Goal: Complete application form: Complete application form

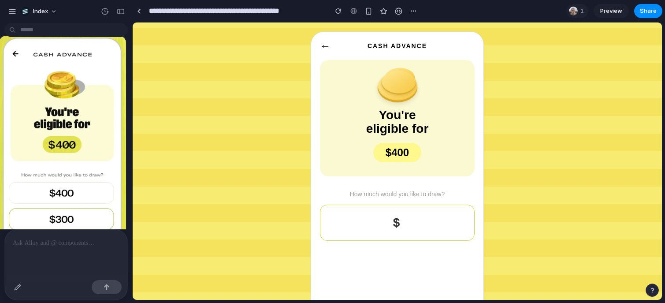
scroll to position [11, 0]
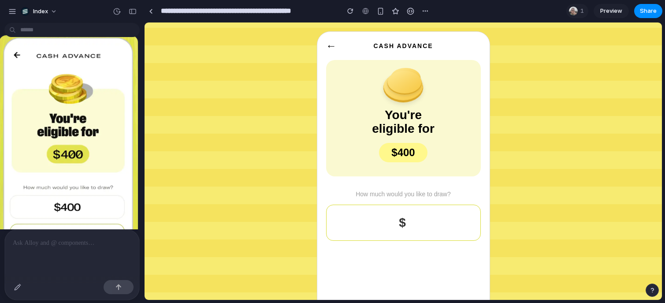
drag, startPoint x: 131, startPoint y: 177, endPoint x: 144, endPoint y: 177, distance: 13.7
click at [13, 283] on button "button" at bounding box center [18, 287] width 14 height 14
click at [14, 290] on button "button" at bounding box center [18, 287] width 14 height 14
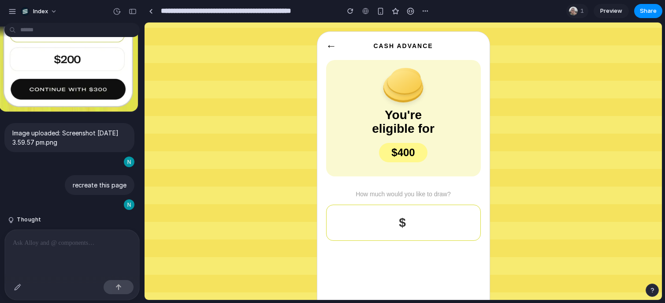
scroll to position [219, 0]
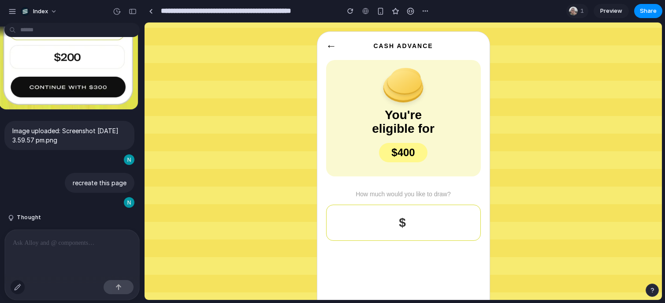
click at [19, 287] on div "button" at bounding box center [17, 287] width 7 height 7
click at [19, 285] on div "button" at bounding box center [17, 287] width 7 height 7
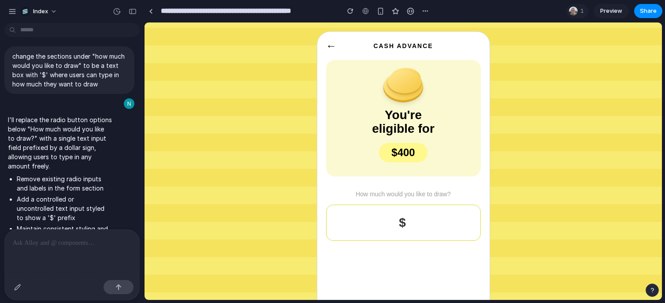
scroll to position [619, 0]
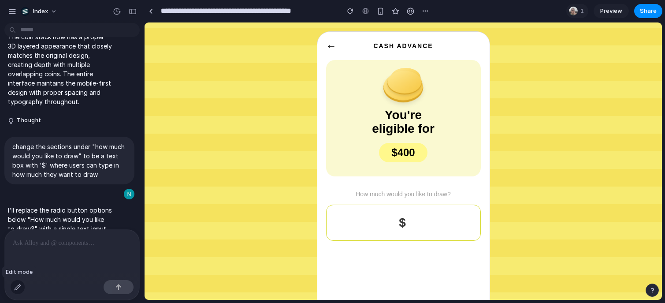
click at [14, 285] on button "button" at bounding box center [18, 287] width 14 height 14
click at [13, 286] on button "button" at bounding box center [18, 287] width 14 height 14
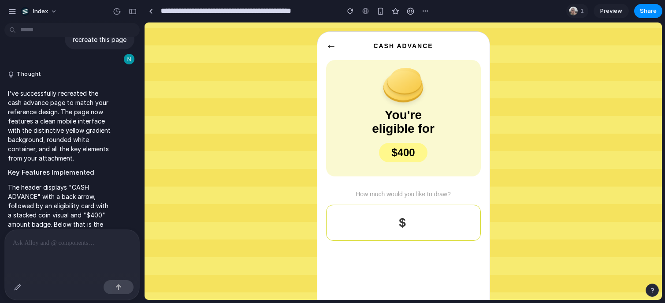
scroll to position [488, 0]
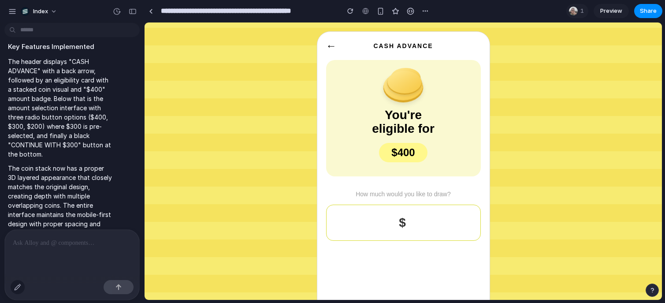
click at [17, 287] on div "button" at bounding box center [17, 287] width 7 height 7
click at [17, 284] on div "button" at bounding box center [17, 287] width 7 height 7
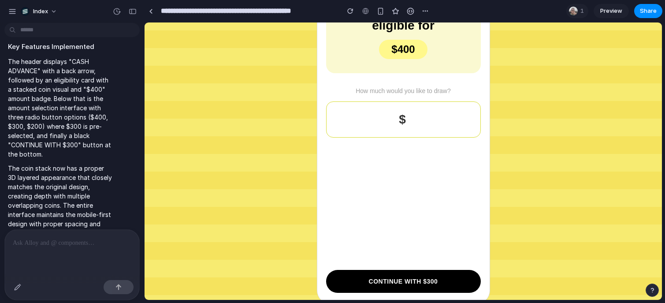
scroll to position [104, 0]
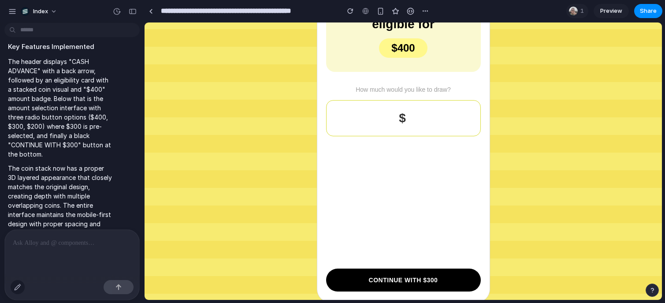
click at [19, 287] on div "button" at bounding box center [17, 287] width 7 height 7
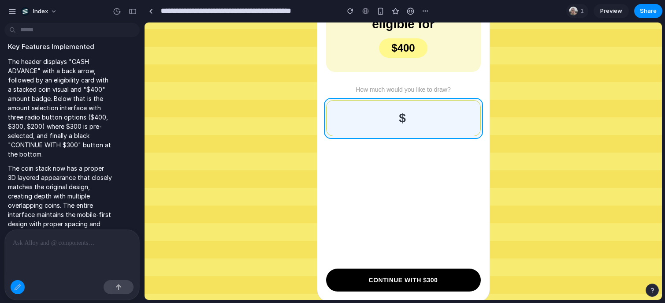
click at [403, 109] on div at bounding box center [403, 161] width 517 height 277
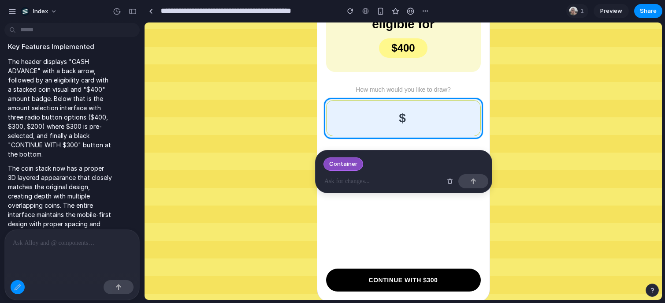
click at [397, 181] on p at bounding box center [383, 181] width 117 height 11
click at [309, 222] on div at bounding box center [403, 161] width 517 height 277
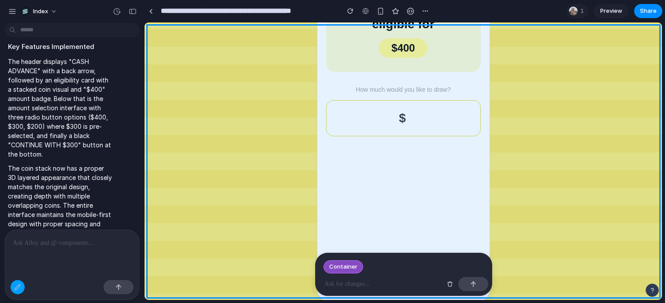
click at [13, 291] on div at bounding box center [18, 287] width 14 height 14
click at [16, 288] on div "button" at bounding box center [17, 287] width 7 height 7
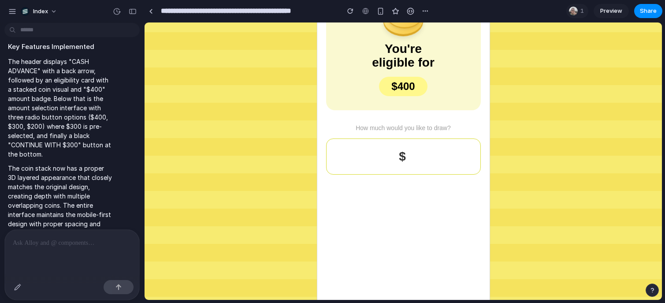
scroll to position [0, 0]
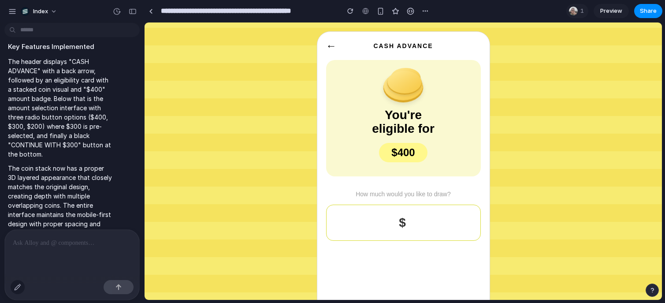
click at [17, 288] on div "button" at bounding box center [17, 287] width 7 height 7
click at [404, 152] on div at bounding box center [403, 161] width 517 height 277
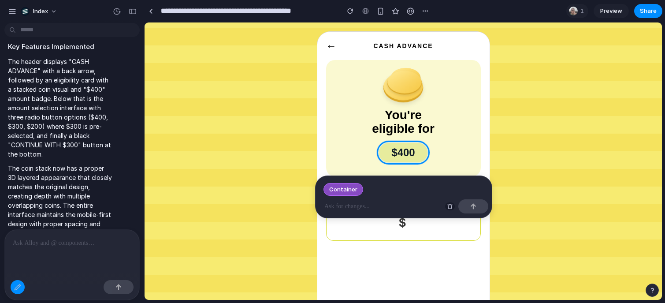
click at [448, 208] on div "button" at bounding box center [450, 206] width 6 height 6
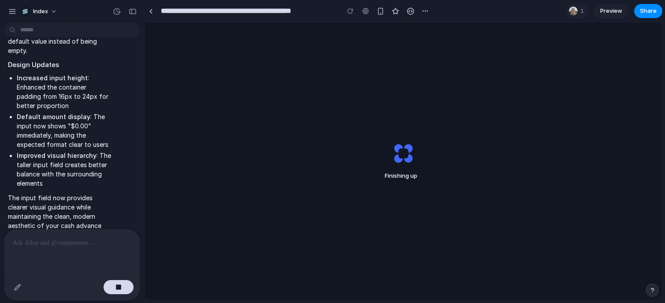
scroll to position [3863, 0]
click at [108, 280] on button "button" at bounding box center [119, 287] width 30 height 14
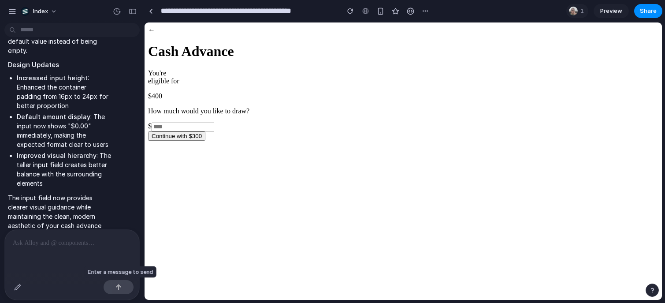
scroll to position [0, 0]
click at [21, 284] on button "button" at bounding box center [18, 287] width 14 height 14
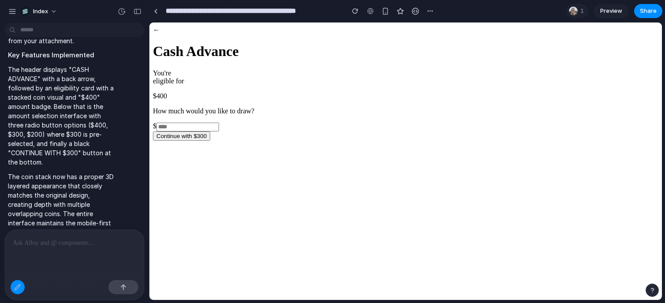
scroll to position [522, 0]
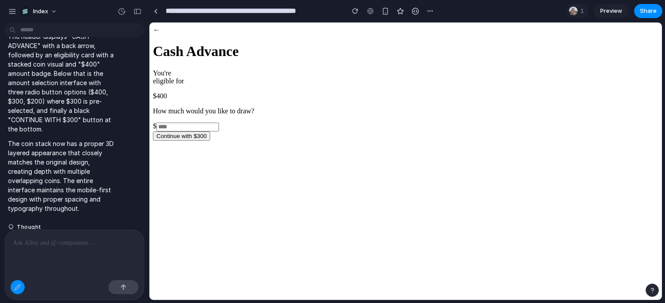
drag, startPoint x: 142, startPoint y: 112, endPoint x: 160, endPoint y: 112, distance: 18.1
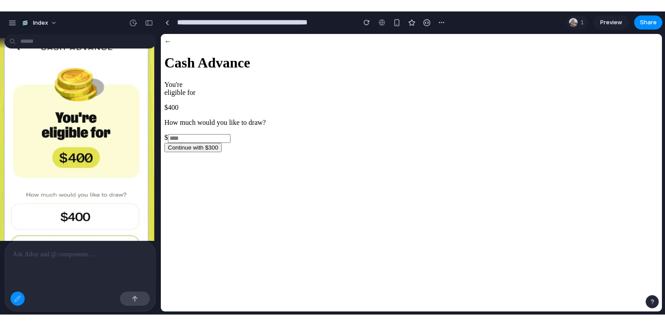
scroll to position [0, 0]
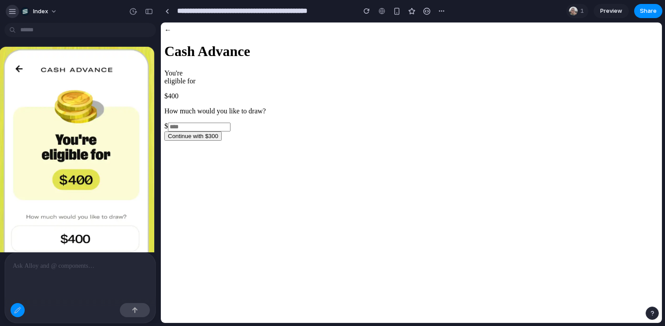
click at [16, 9] on button "button" at bounding box center [12, 11] width 13 height 13
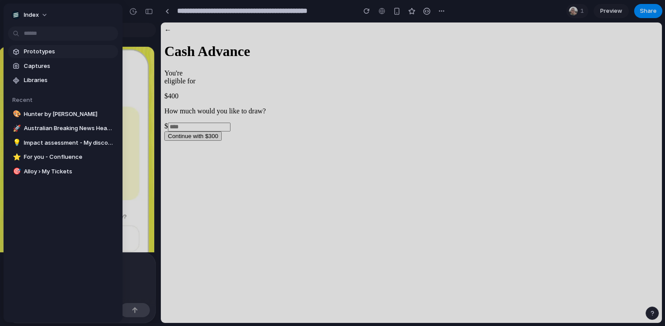
click at [44, 48] on span "Prototypes" at bounding box center [69, 51] width 91 height 9
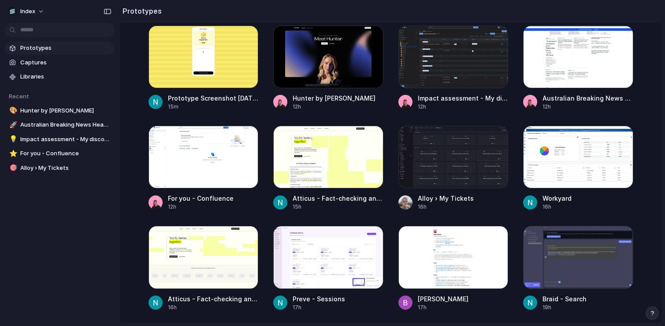
scroll to position [240, 0]
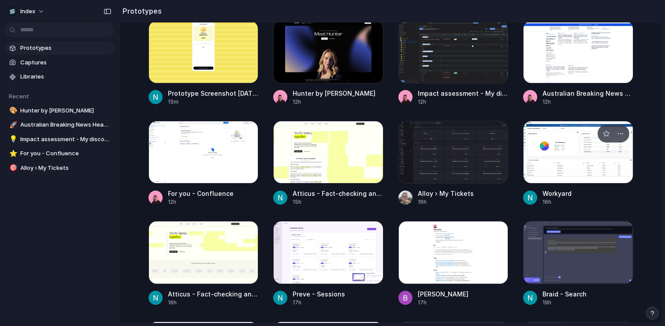
click at [563, 164] on div at bounding box center [578, 152] width 110 height 63
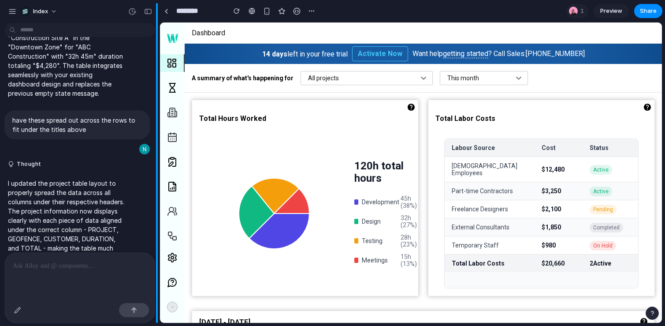
scroll to position [3301, 0]
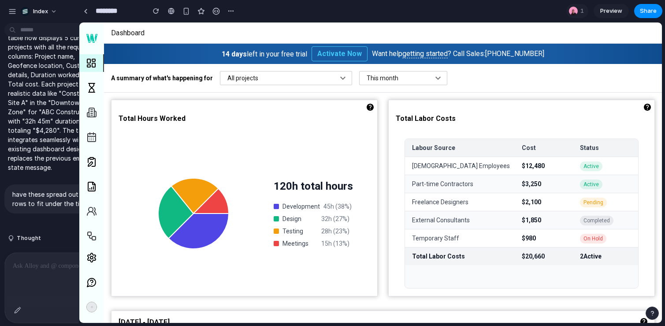
drag, startPoint x: 160, startPoint y: 164, endPoint x: 79, endPoint y: 164, distance: 80.7
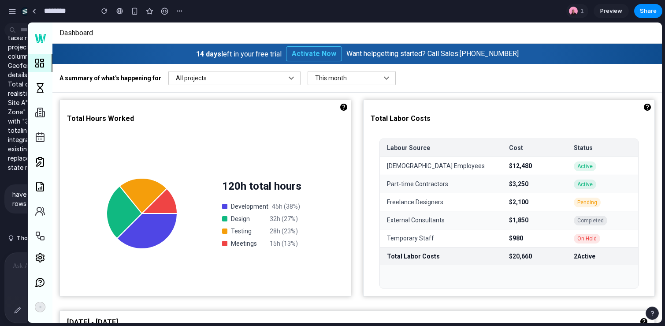
drag, startPoint x: 131, startPoint y: 55, endPoint x: 26, endPoint y: 55, distance: 105.4
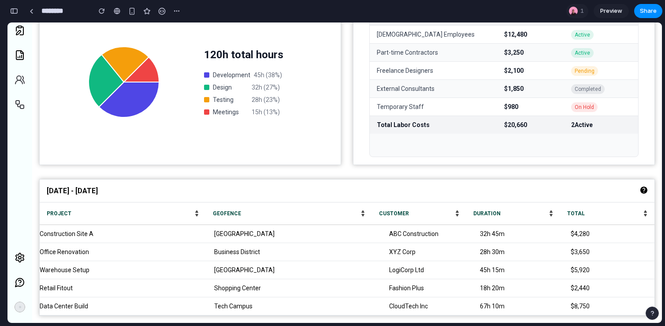
scroll to position [0, 0]
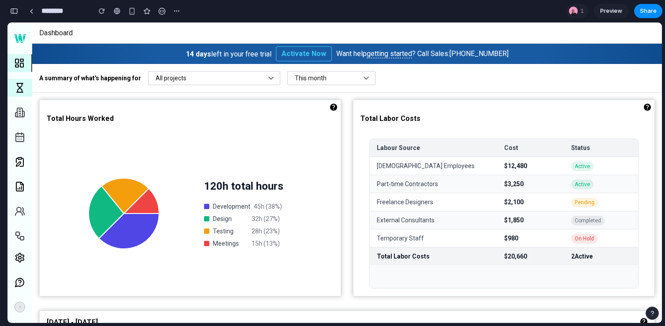
click at [19, 88] on icon at bounding box center [20, 87] width 6 height 9
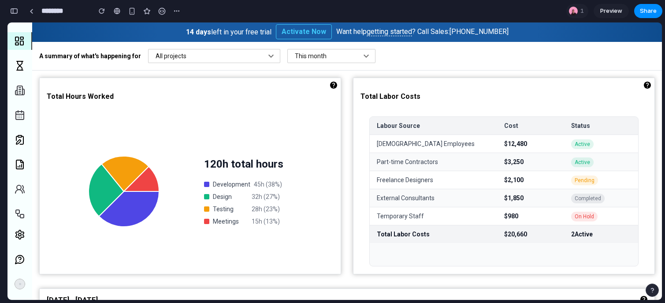
scroll to position [21, 0]
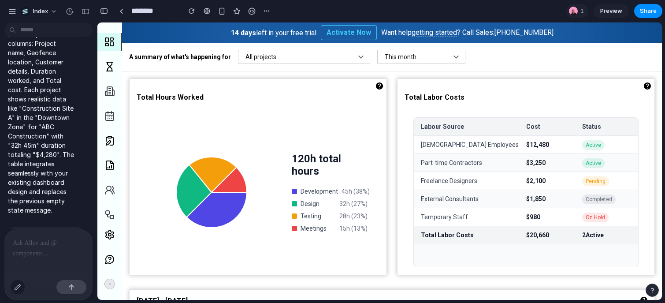
click at [20, 288] on div "button" at bounding box center [17, 287] width 7 height 7
click at [16, 289] on div "button" at bounding box center [17, 287] width 7 height 7
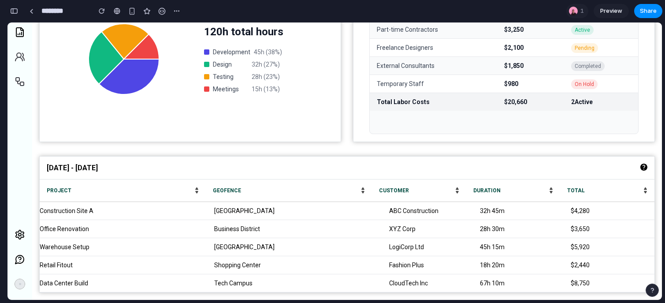
scroll to position [156, 0]
click at [16, 13] on div "button" at bounding box center [14, 11] width 8 height 6
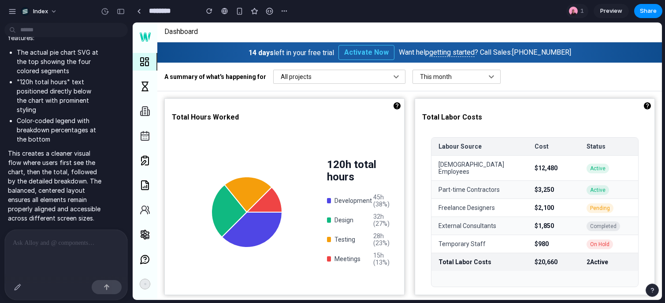
scroll to position [0, 0]
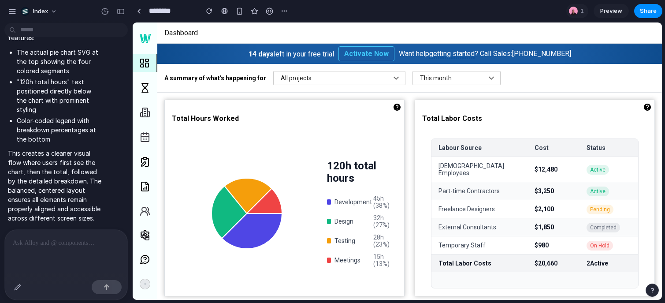
click at [67, 244] on p at bounding box center [66, 243] width 107 height 11
click at [17, 284] on div "button" at bounding box center [17, 287] width 7 height 7
click at [353, 172] on div at bounding box center [397, 161] width 529 height 277
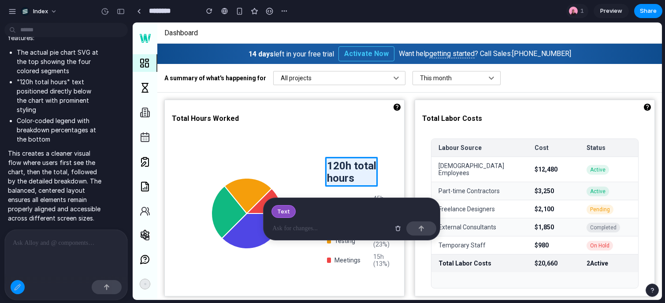
click at [312, 229] on p at bounding box center [330, 228] width 117 height 11
click at [293, 230] on p at bounding box center [330, 228] width 117 height 11
click at [399, 231] on div "button" at bounding box center [398, 228] width 6 height 6
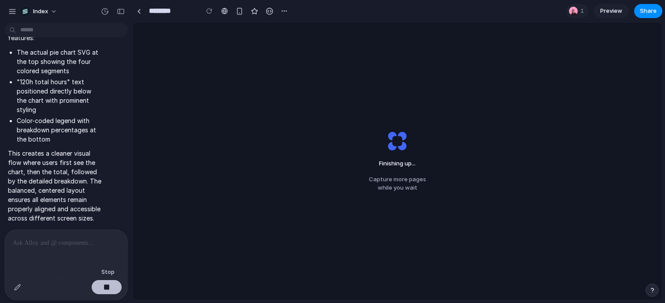
click at [112, 287] on button "button" at bounding box center [107, 287] width 30 height 14
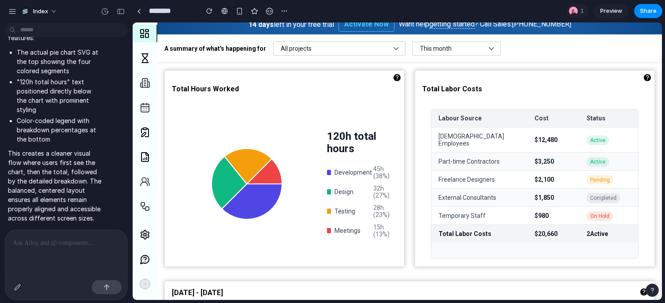
scroll to position [44, 0]
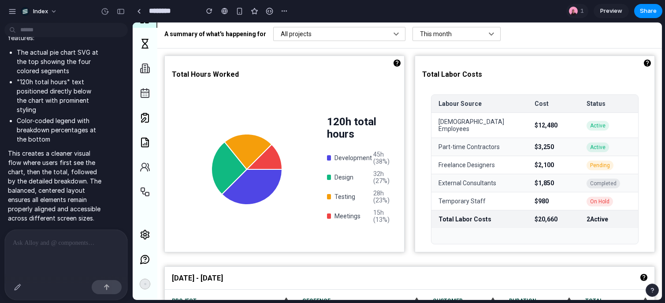
click at [391, 38] on icon at bounding box center [396, 34] width 11 height 11
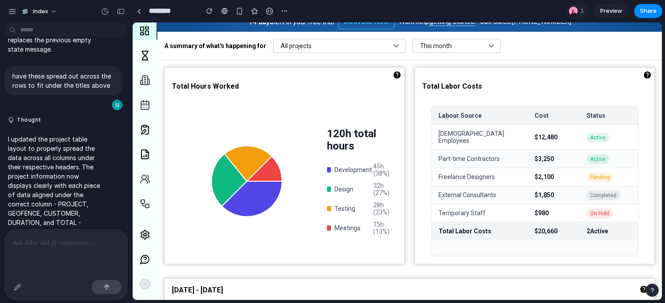
scroll to position [0, 0]
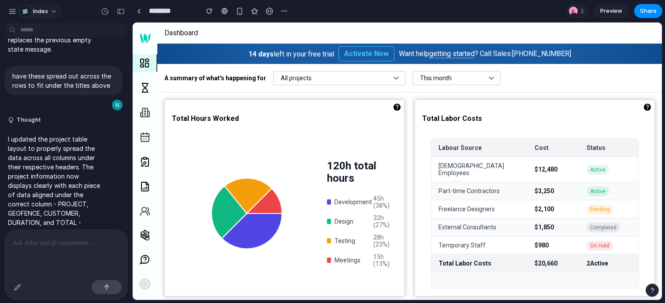
click at [56, 13] on button "Index" at bounding box center [39, 11] width 45 height 14
click at [83, 11] on div "Settings Invite members Change theme Change workspace Sign out" at bounding box center [332, 151] width 665 height 303
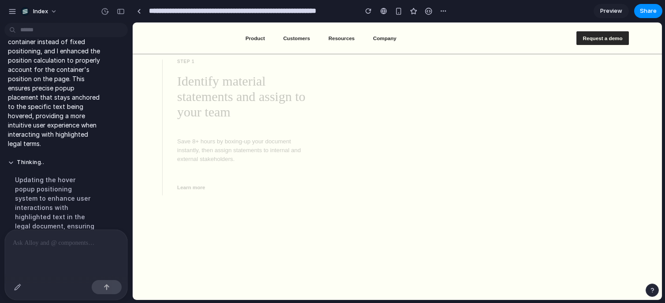
scroll to position [868, 0]
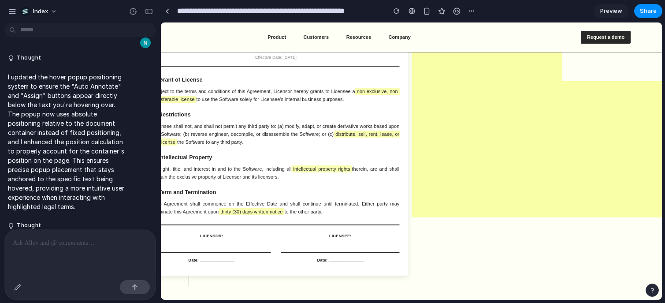
scroll to position [208, 0]
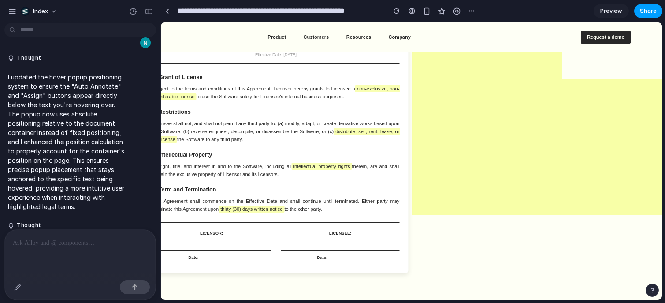
click at [646, 7] on span "Share" at bounding box center [648, 11] width 17 height 9
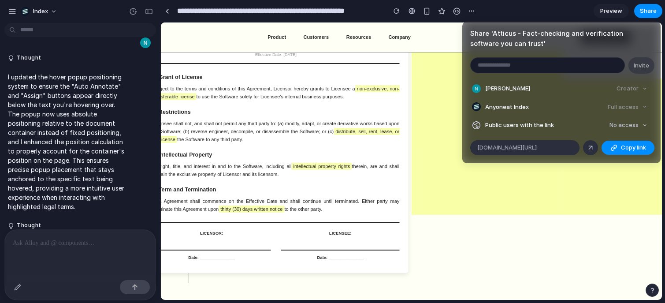
click at [383, 120] on div "Share ' Atticus - Fact-checking and verification software you can trust ' Invit…" at bounding box center [332, 151] width 665 height 303
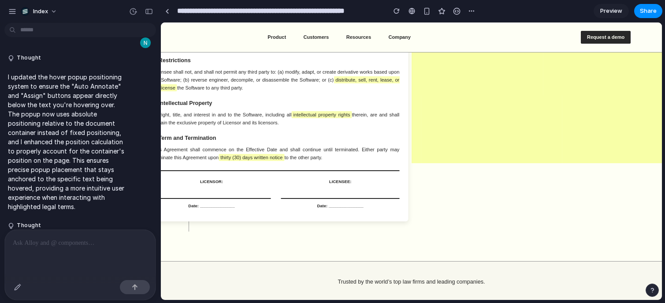
scroll to position [0, 0]
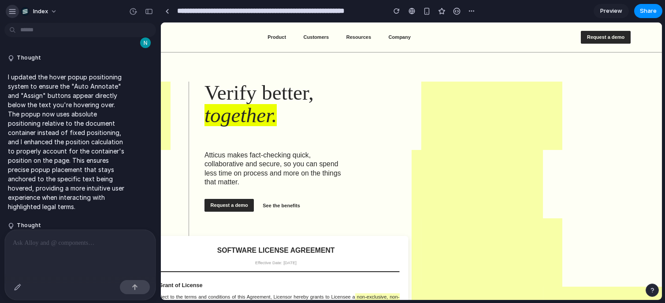
click at [11, 11] on div "button" at bounding box center [12, 11] width 8 height 8
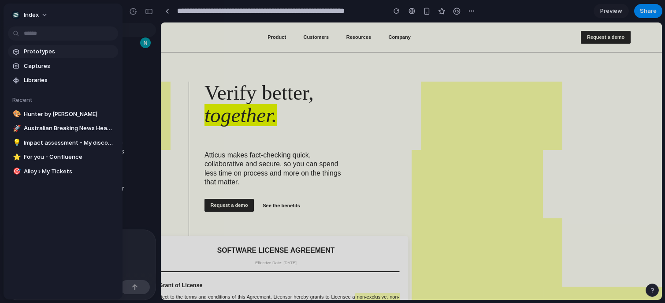
click at [39, 53] on span "Prototypes" at bounding box center [69, 51] width 91 height 9
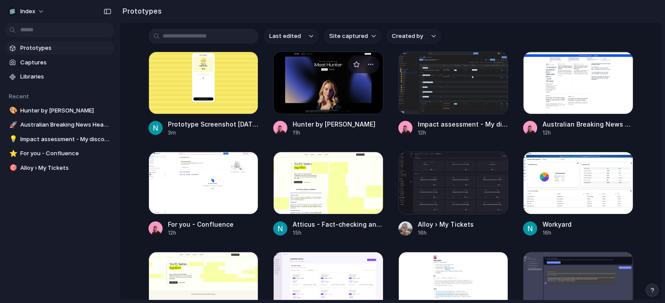
scroll to position [207, 0]
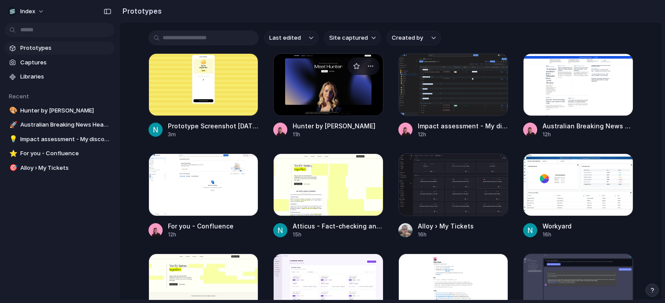
click at [329, 87] on div at bounding box center [328, 84] width 110 height 63
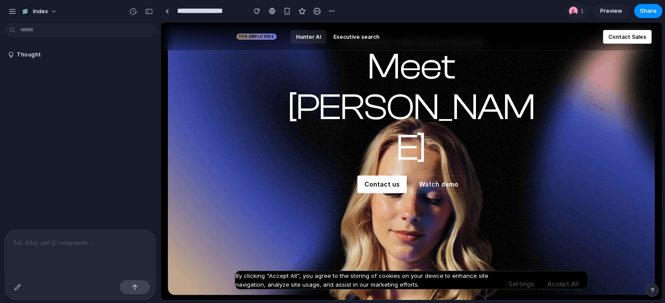
scroll to position [60, 0]
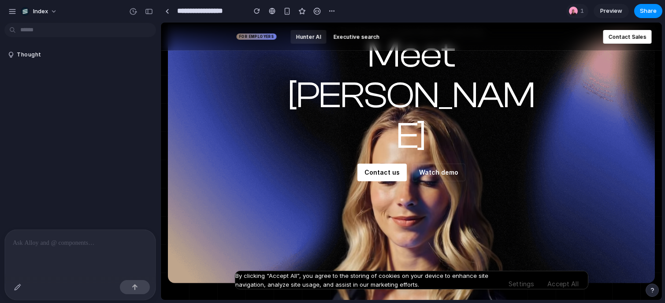
click at [378, 168] on p "Contact us" at bounding box center [382, 172] width 35 height 9
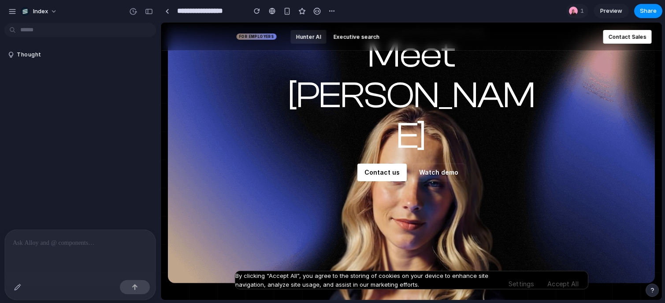
click at [302, 33] on link "Hunter AI" at bounding box center [309, 37] width 36 height 14
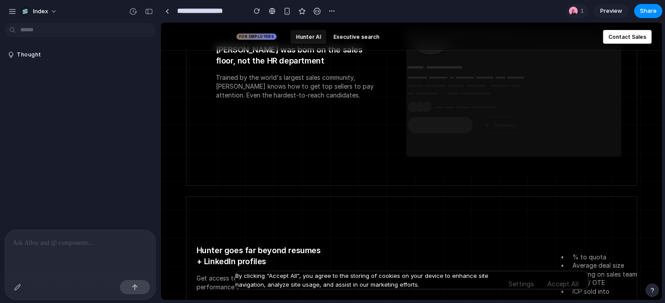
scroll to position [1100, 0]
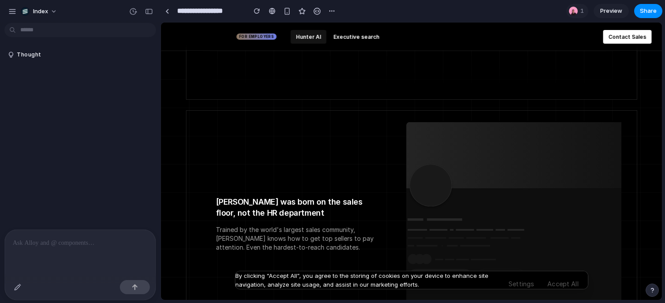
click at [612, 35] on p "Contact Sales" at bounding box center [627, 37] width 38 height 7
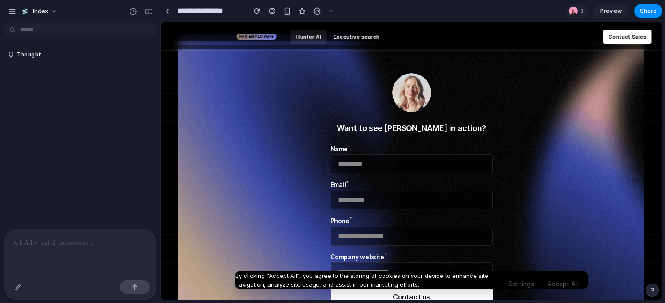
scroll to position [3150, 0]
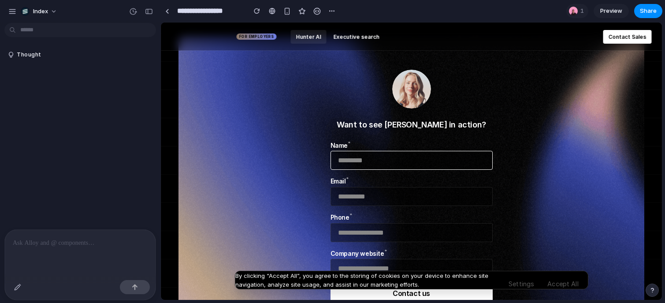
click at [375, 164] on input "Name *" at bounding box center [412, 160] width 162 height 19
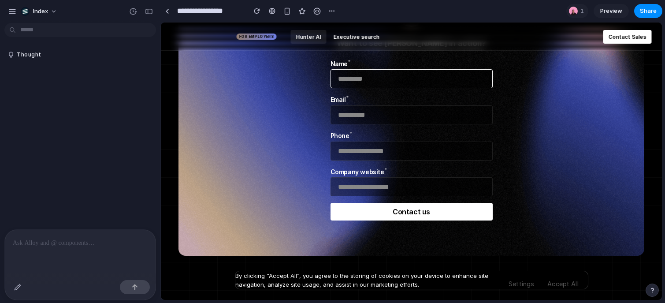
scroll to position [3230, 0]
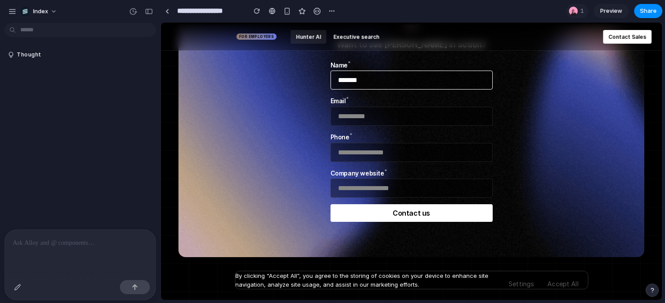
type input "*******"
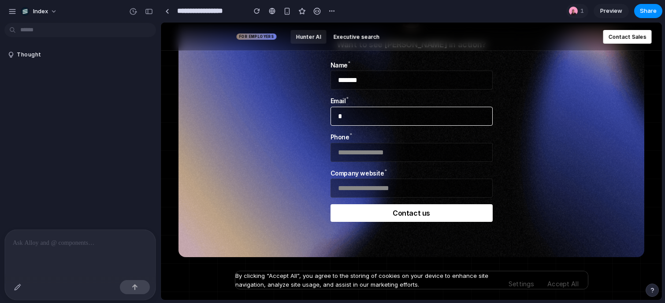
click at [368, 125] on input "*" at bounding box center [412, 116] width 162 height 19
type input "*******"
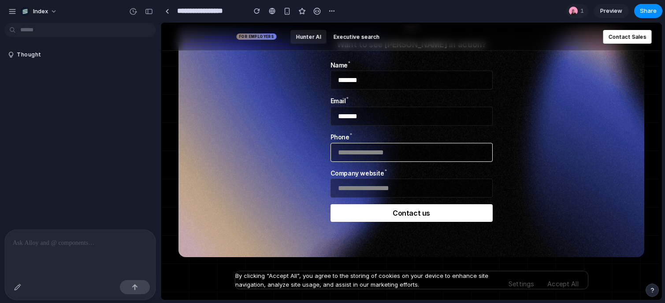
click at [364, 152] on input "Phone *" at bounding box center [412, 152] width 162 height 19
type input "***"
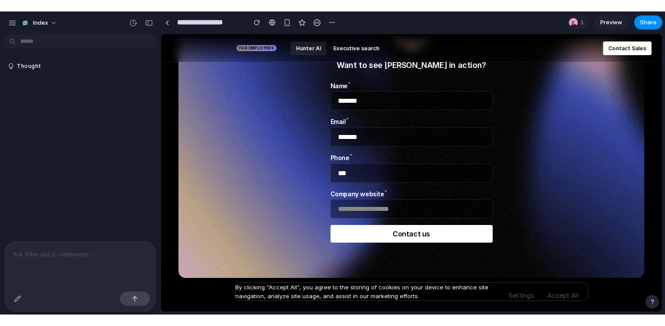
scroll to position [3211, 0]
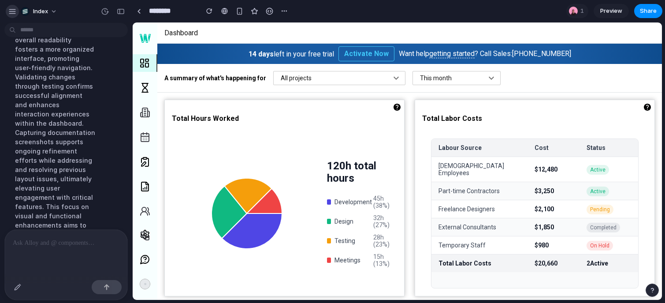
click at [14, 11] on div "button" at bounding box center [12, 11] width 8 height 8
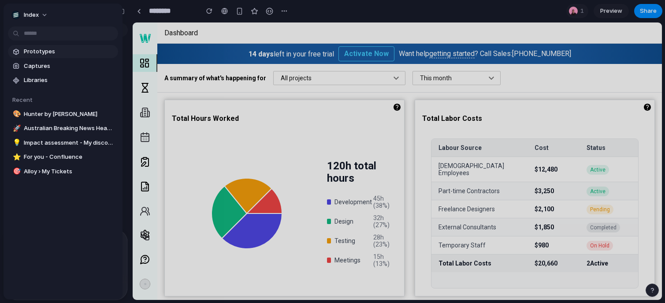
click at [38, 50] on span "Prototypes" at bounding box center [69, 51] width 91 height 9
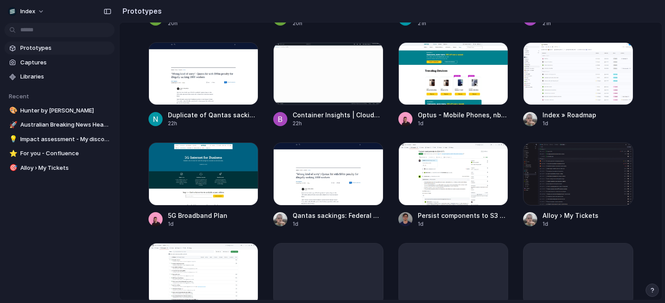
scroll to position [604, 0]
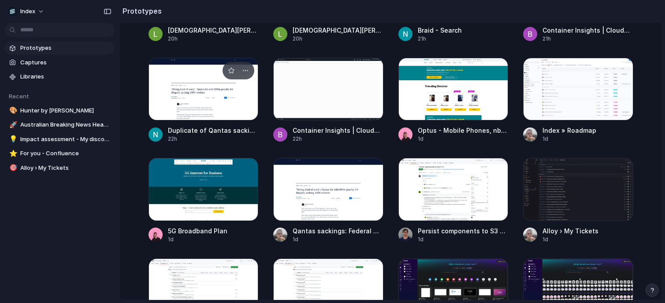
click at [184, 78] on div at bounding box center [204, 89] width 110 height 63
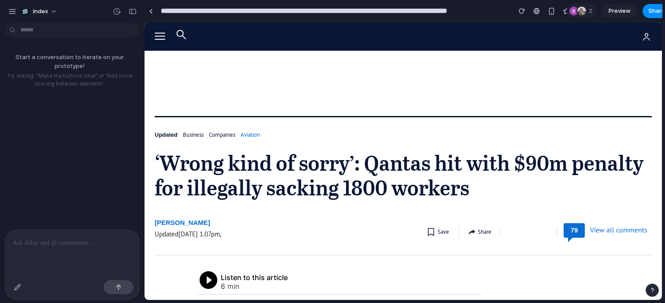
scroll to position [96, 0]
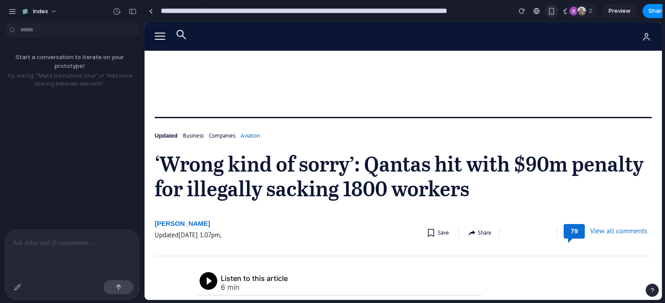
click at [550, 11] on div "button" at bounding box center [551, 10] width 7 height 7
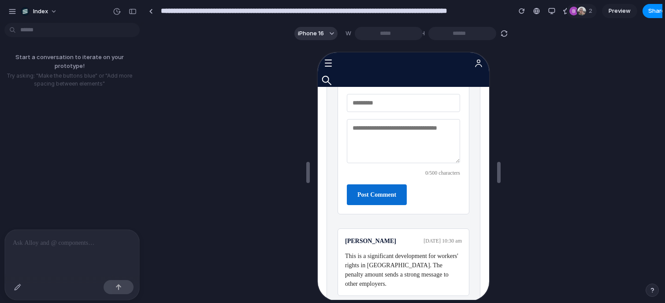
scroll to position [3075, 0]
drag, startPoint x: 338, startPoint y: 97, endPoint x: 404, endPoint y: 97, distance: 66.6
click at [404, 72] on h3 "Comments ( 2 )" at bounding box center [402, 64] width 132 height 15
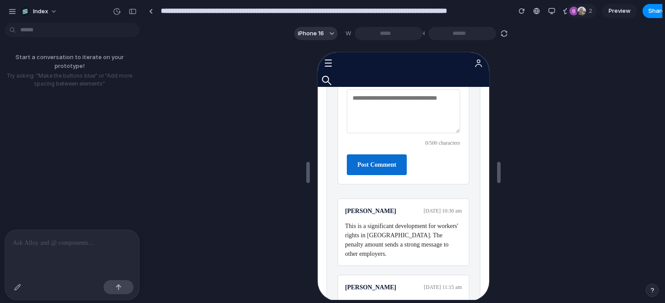
scroll to position [3084, 0]
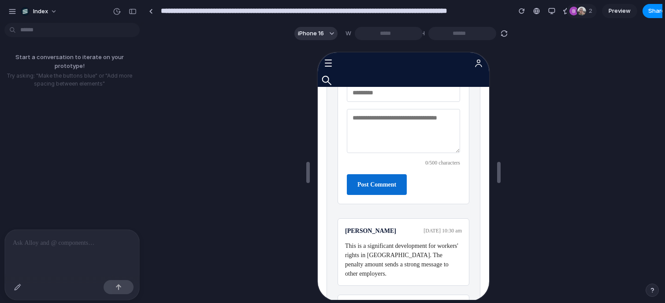
click at [387, 152] on textarea at bounding box center [402, 130] width 113 height 44
click at [380, 101] on input "text" at bounding box center [402, 92] width 113 height 18
click at [379, 152] on textarea at bounding box center [402, 130] width 113 height 44
click at [377, 101] on input "text" at bounding box center [402, 92] width 113 height 18
type input "***"
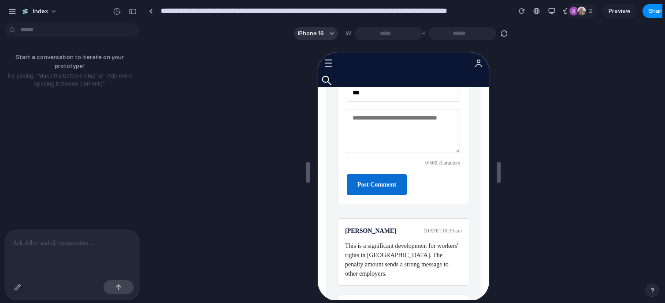
click at [383, 152] on textarea at bounding box center [402, 130] width 113 height 44
type textarea "**********"
click at [340, 176] on form "**********" at bounding box center [402, 139] width 132 height 130
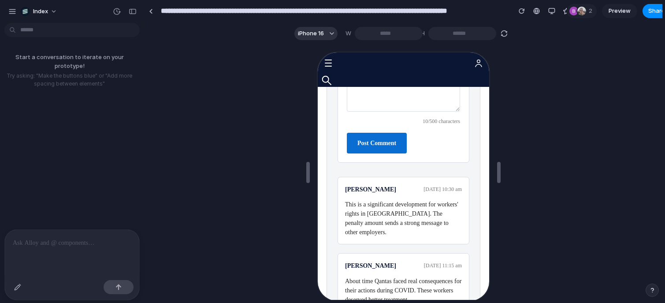
scroll to position [3119, 0]
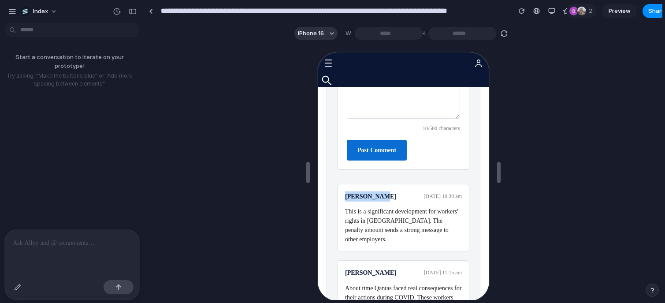
drag, startPoint x: 342, startPoint y: 226, endPoint x: 378, endPoint y: 226, distance: 36.2
click at [378, 226] on div "Sarah Mitchell 16 Jan 2025, 10:30 am This is a significant development for work…" at bounding box center [402, 216] width 132 height 67
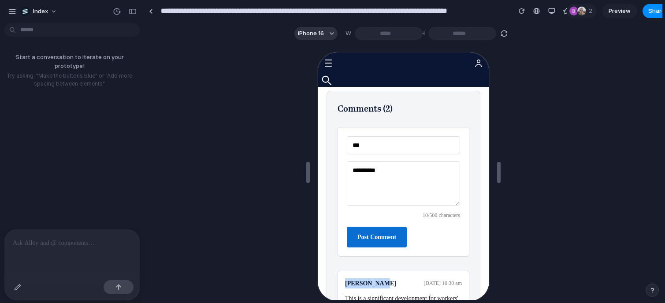
scroll to position [3030, 0]
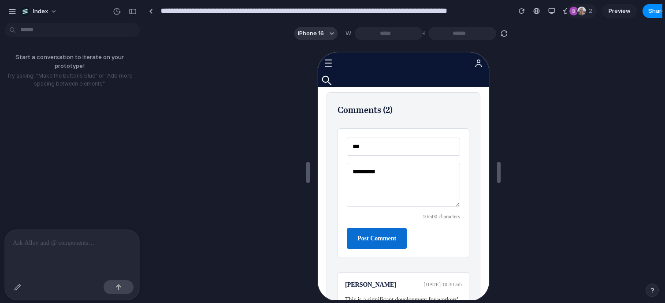
click at [420, 206] on textarea "**********" at bounding box center [402, 184] width 113 height 44
drag, startPoint x: 420, startPoint y: 215, endPoint x: 345, endPoint y: 208, distance: 74.9
click at [345, 208] on form "**********" at bounding box center [402, 192] width 132 height 130
click at [367, 155] on input "***" at bounding box center [402, 146] width 113 height 18
type input "*"
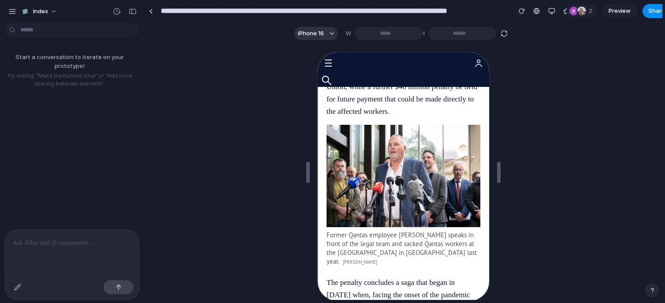
scroll to position [311, 0]
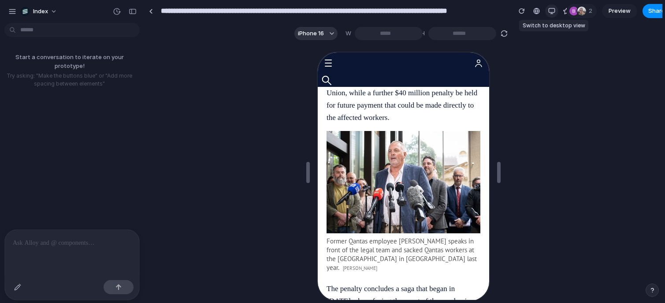
click at [551, 12] on div "button" at bounding box center [552, 10] width 7 height 7
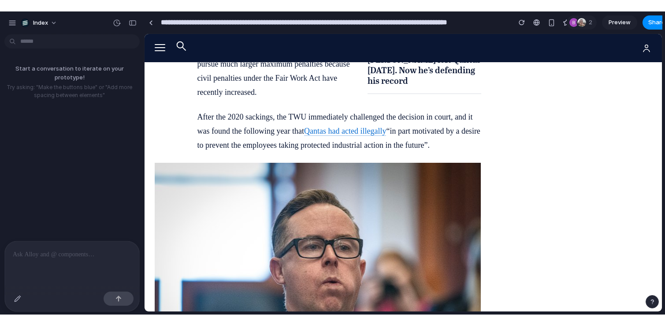
scroll to position [2686, 0]
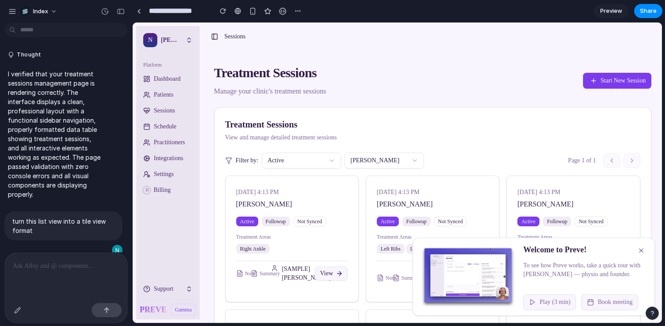
scroll to position [660, 0]
